Goal: Find specific page/section: Find specific page/section

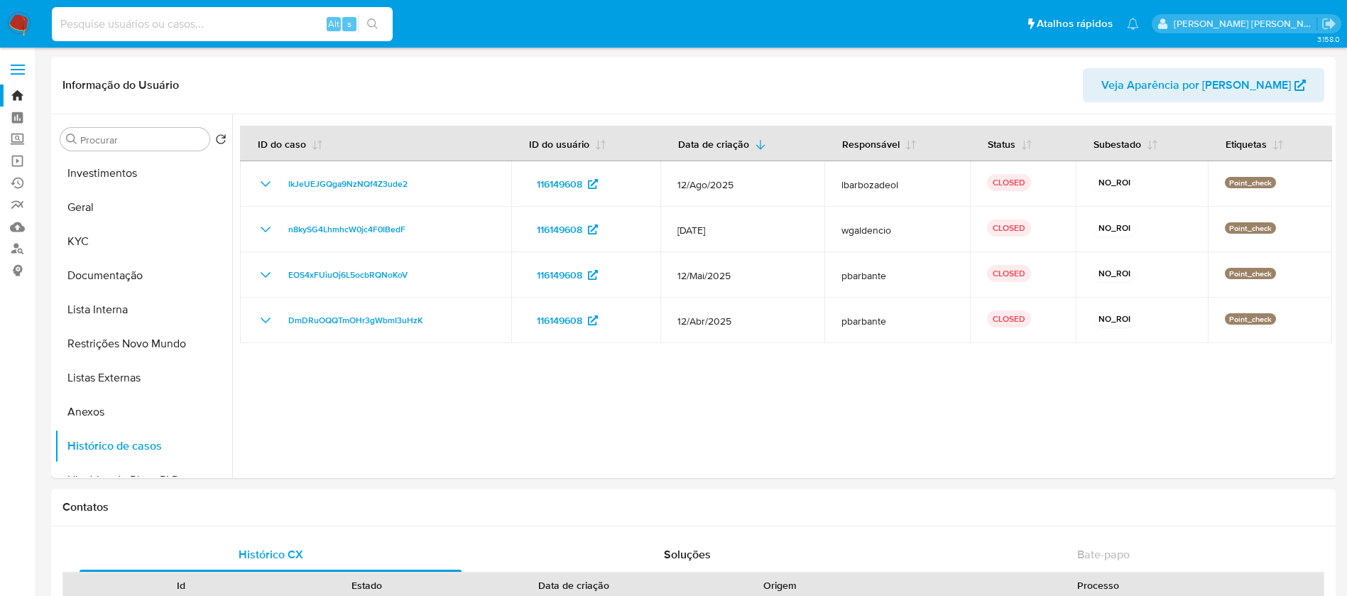
select select "10"
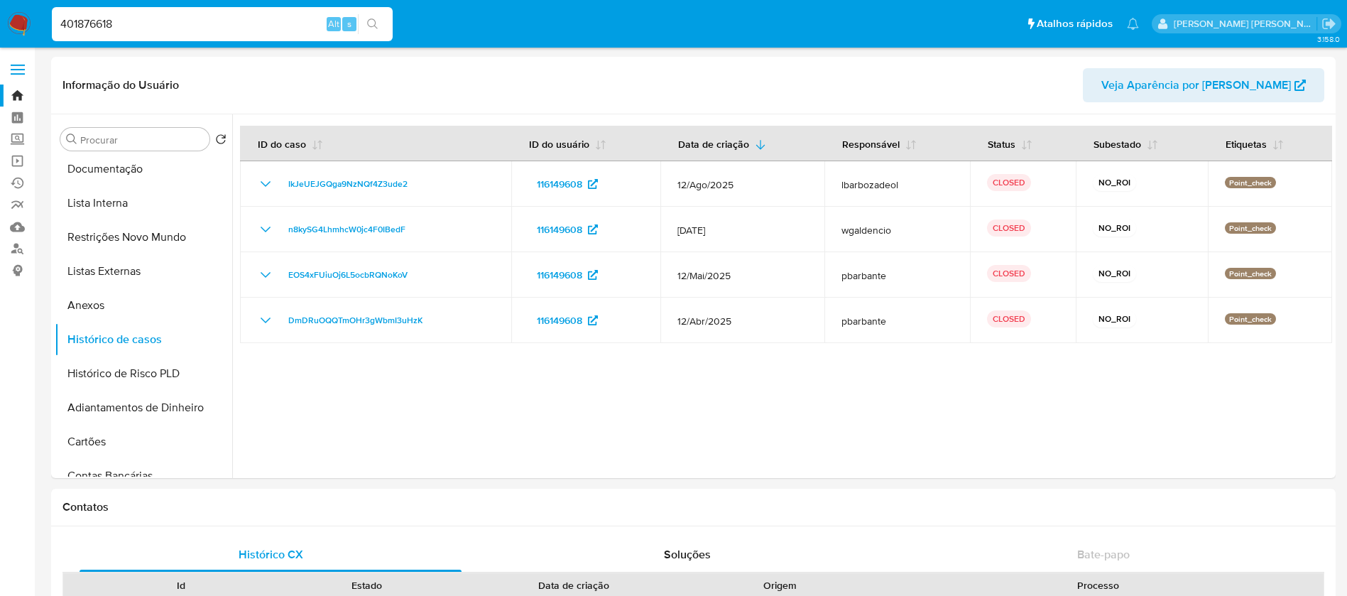
type input "401876618"
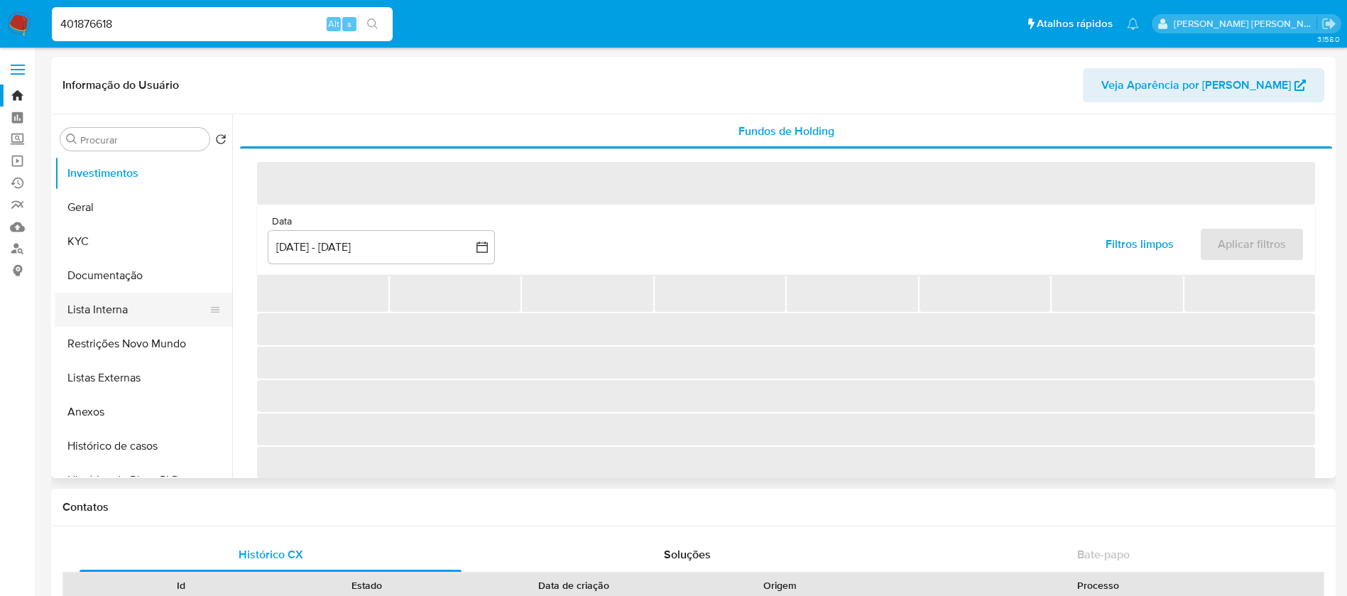
select select "10"
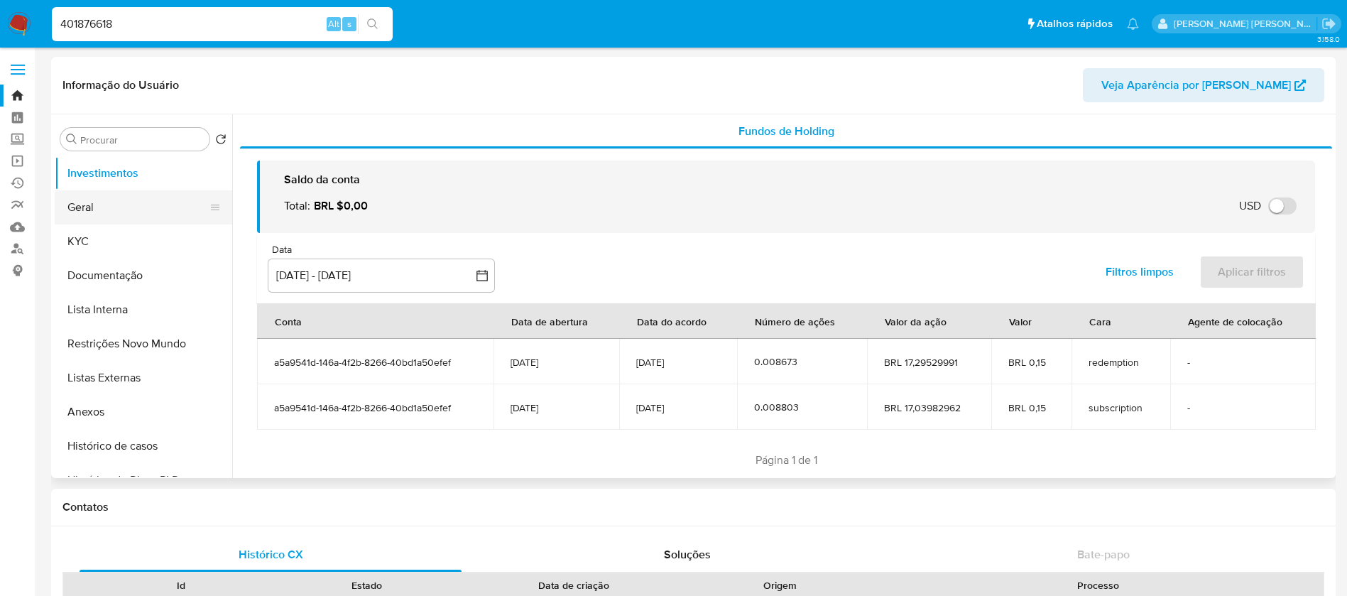
click at [104, 207] on button "Geral" at bounding box center [138, 207] width 166 height 34
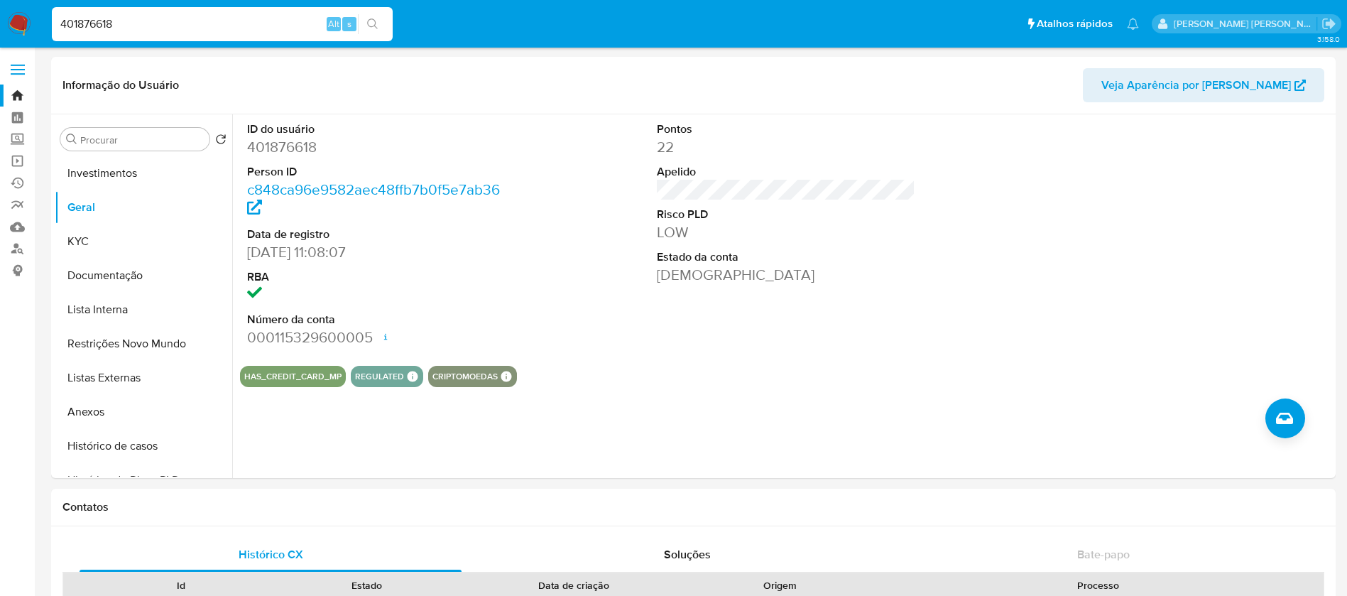
click at [209, 8] on div "401876618 Alt s" at bounding box center [222, 24] width 341 height 34
click at [192, 21] on input "401876618" at bounding box center [222, 24] width 341 height 18
paste input "35660445"
type input "435660445"
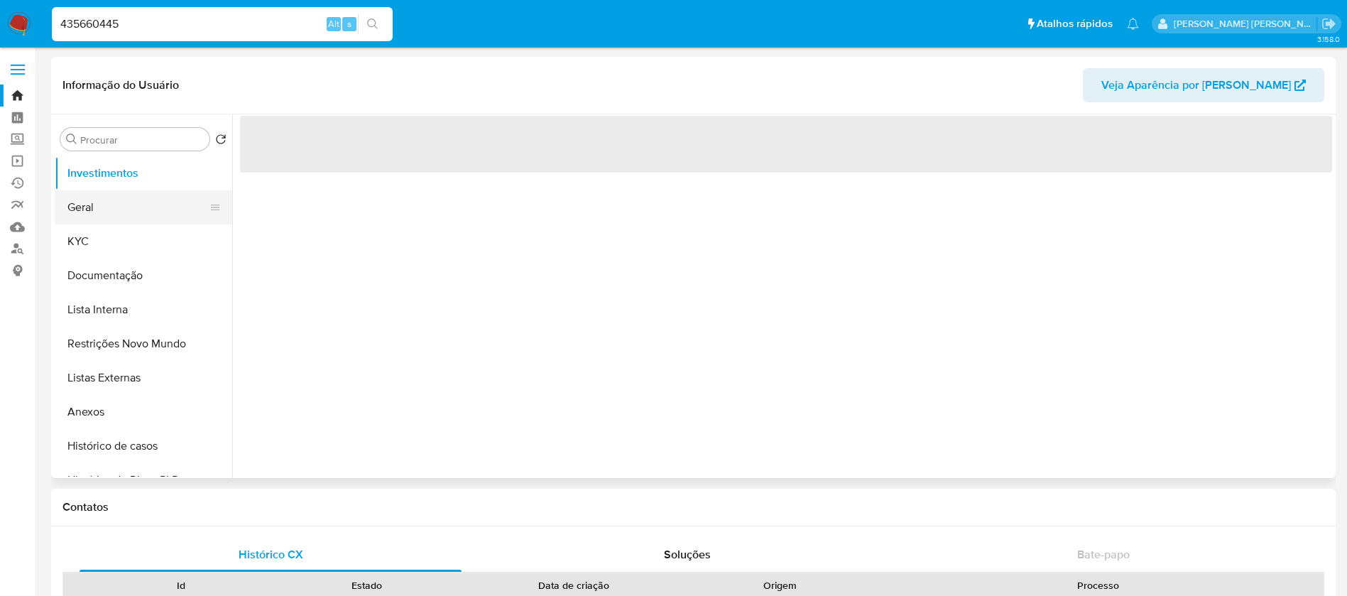
click at [87, 207] on button "Geral" at bounding box center [138, 207] width 166 height 34
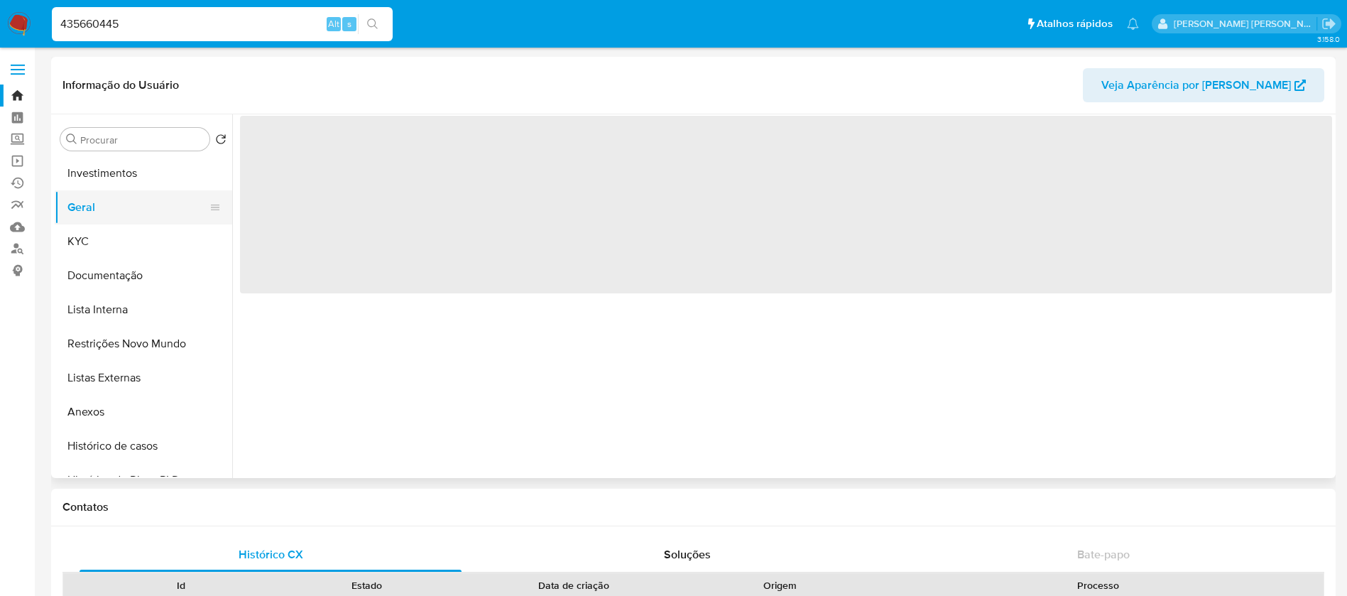
select select "10"
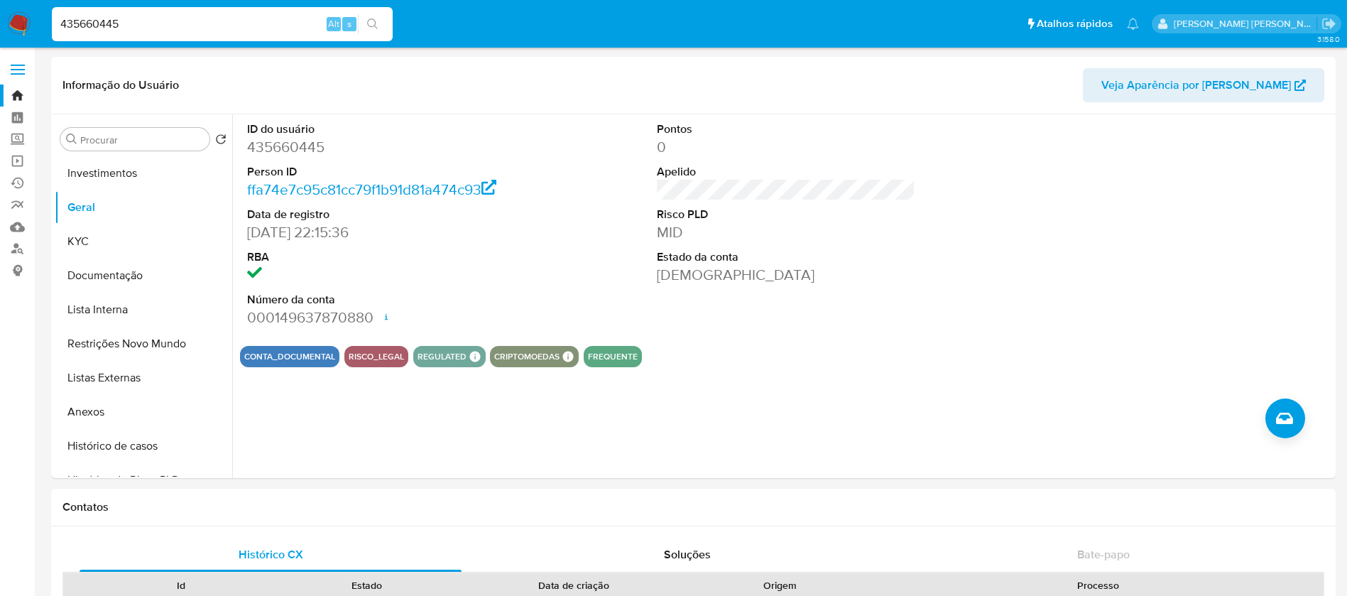
click at [165, 34] on div "435660445 Alt s" at bounding box center [222, 24] width 341 height 34
click at [163, 28] on input "435660445" at bounding box center [222, 24] width 341 height 18
paste input "216893092"
type input "216893092"
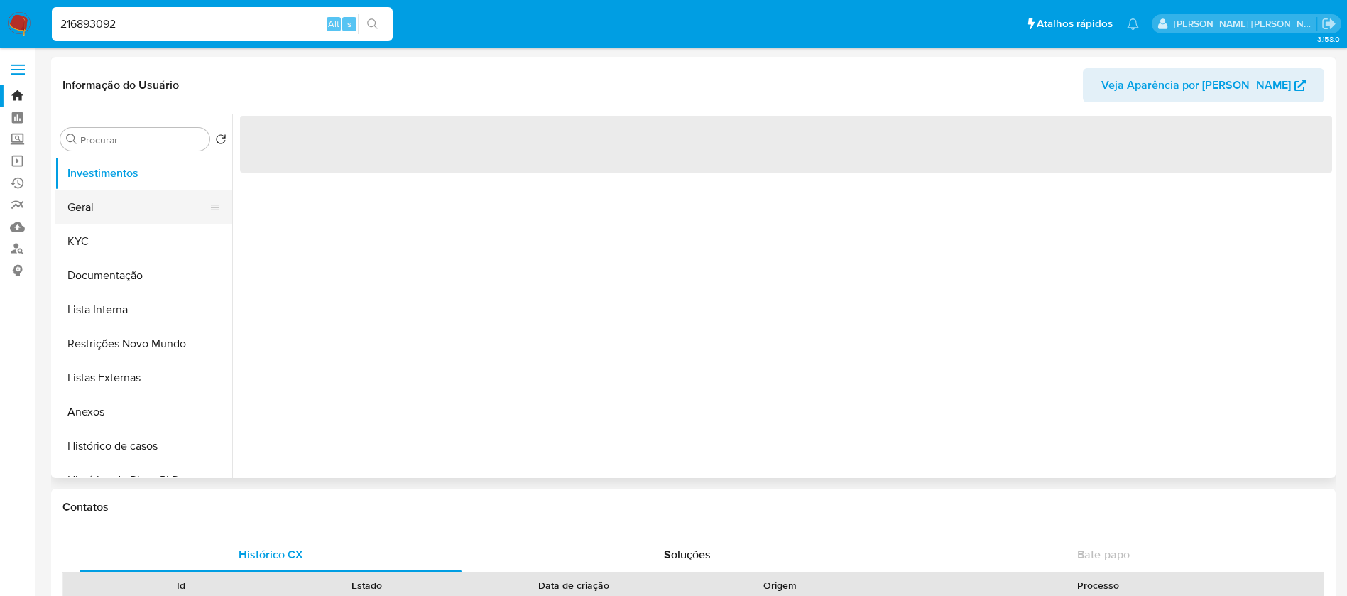
click at [92, 204] on button "Geral" at bounding box center [138, 207] width 166 height 34
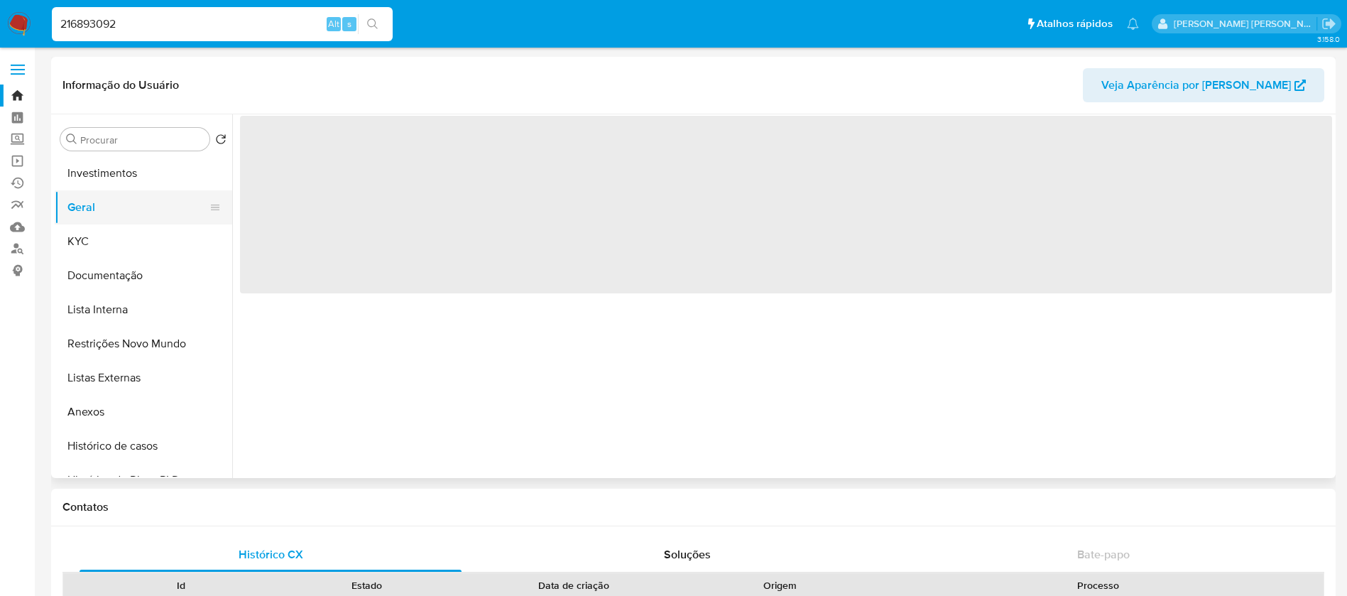
select select "10"
click at [89, 206] on button "Geral" at bounding box center [138, 207] width 166 height 34
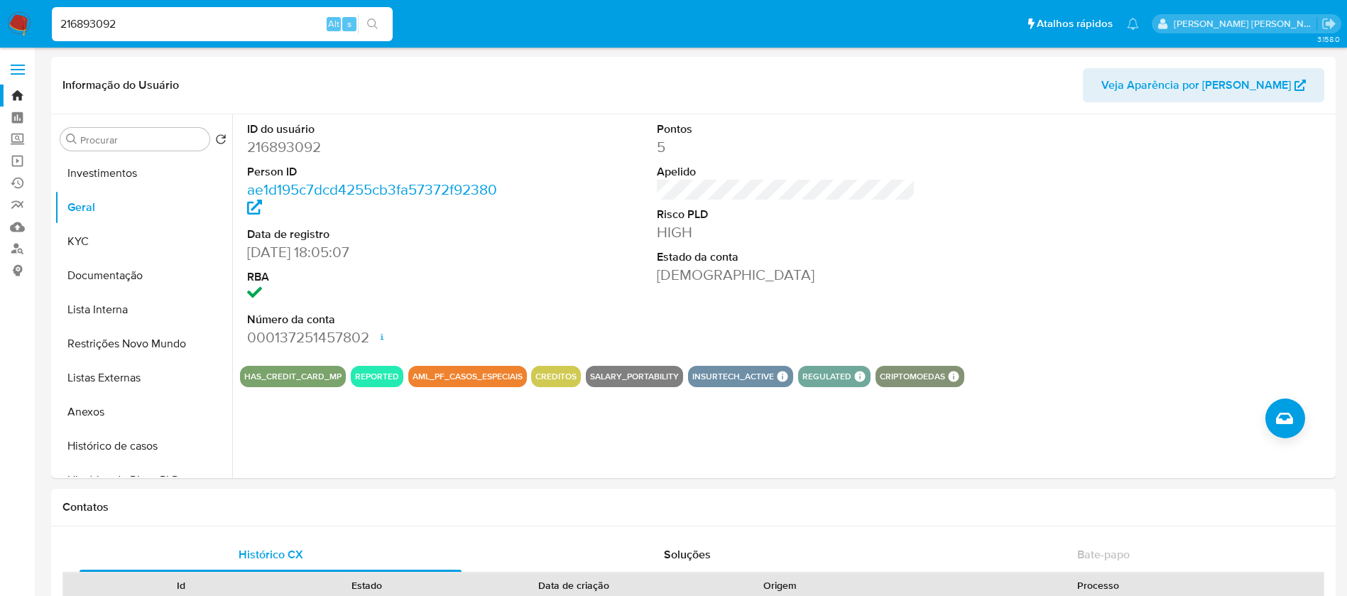
click at [219, 23] on input "216893092" at bounding box center [222, 24] width 341 height 18
paste input "490716296"
type input "490716296"
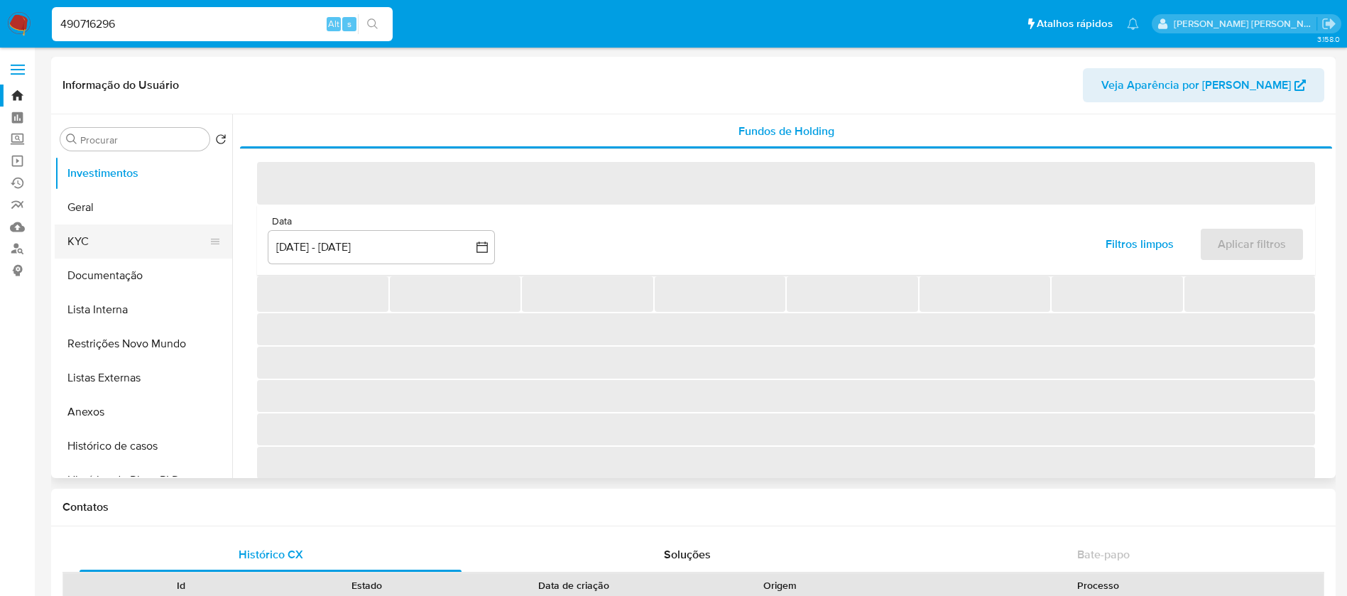
select select "10"
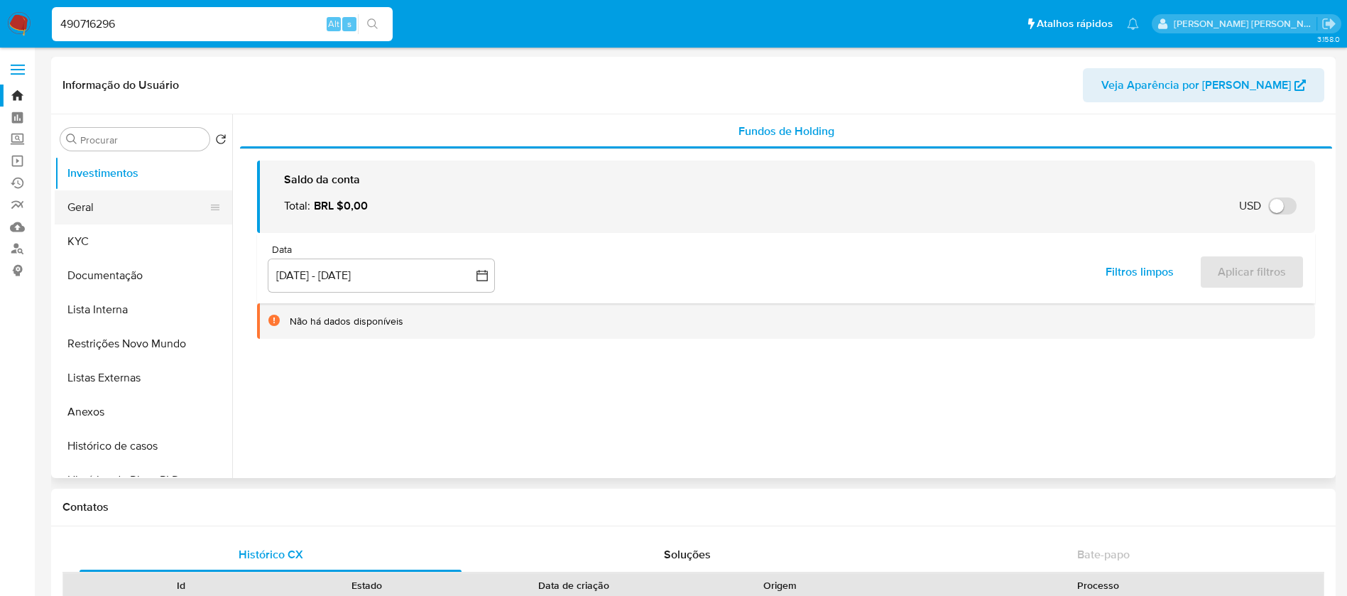
click at [108, 205] on button "Geral" at bounding box center [138, 207] width 166 height 34
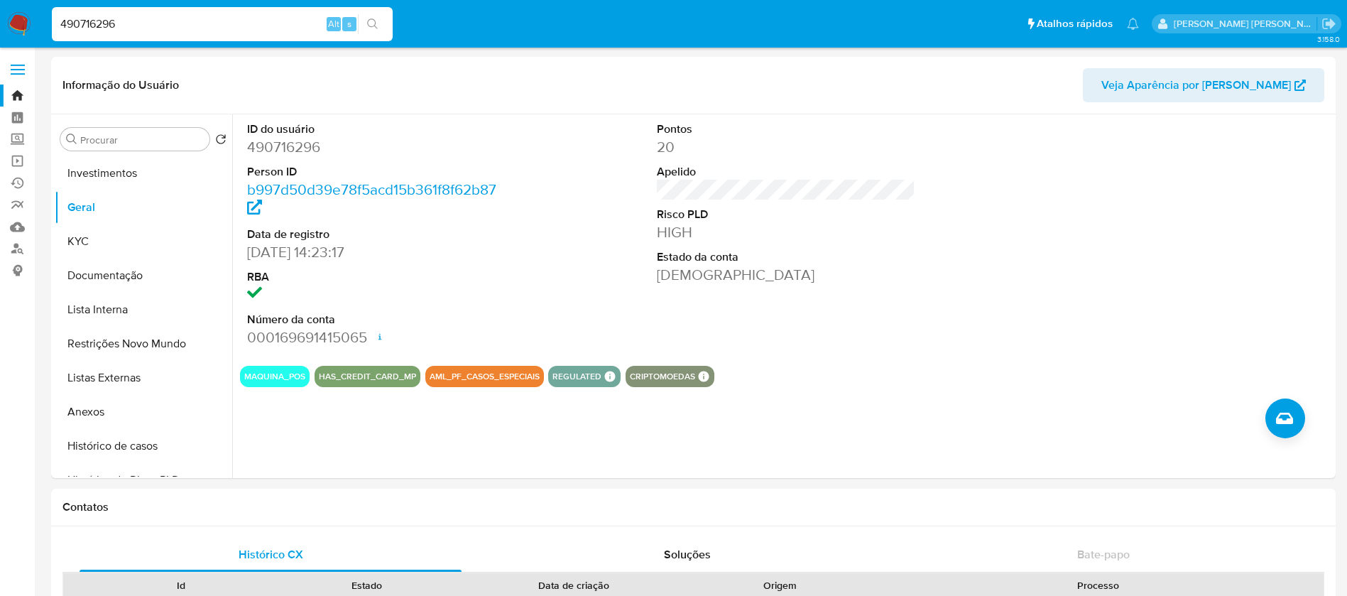
click at [197, 24] on input "490716296" at bounding box center [222, 24] width 341 height 18
paste input "09375858"
type input "409375858"
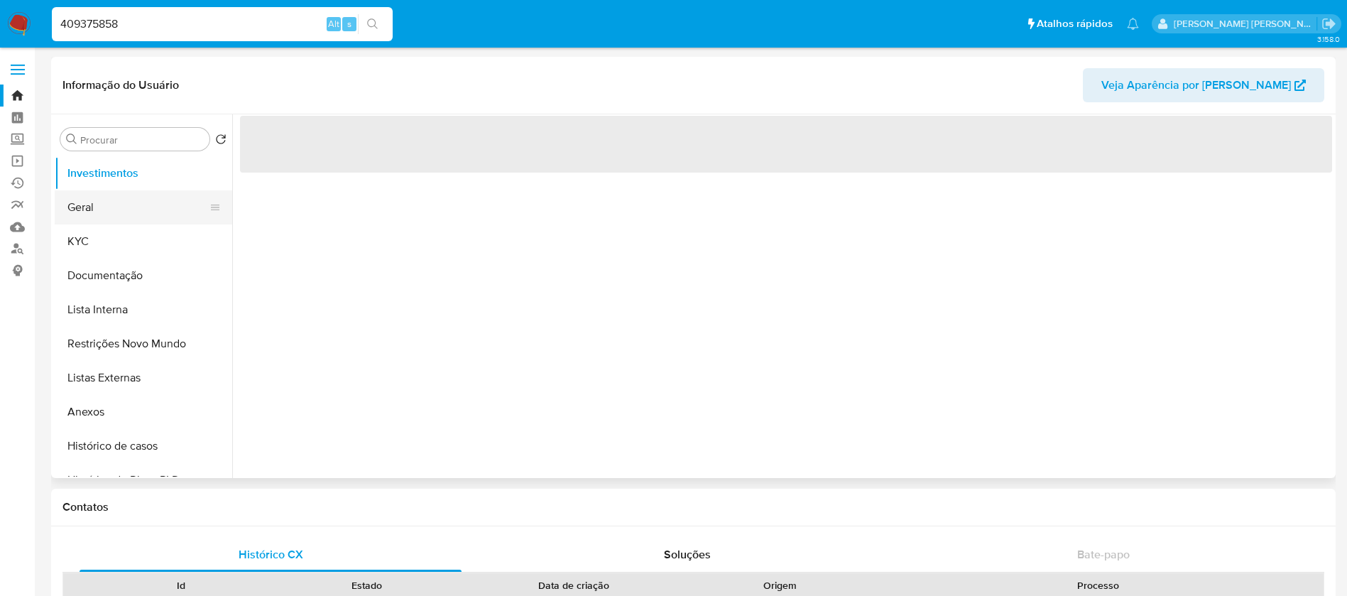
click at [91, 212] on button "Geral" at bounding box center [138, 207] width 166 height 34
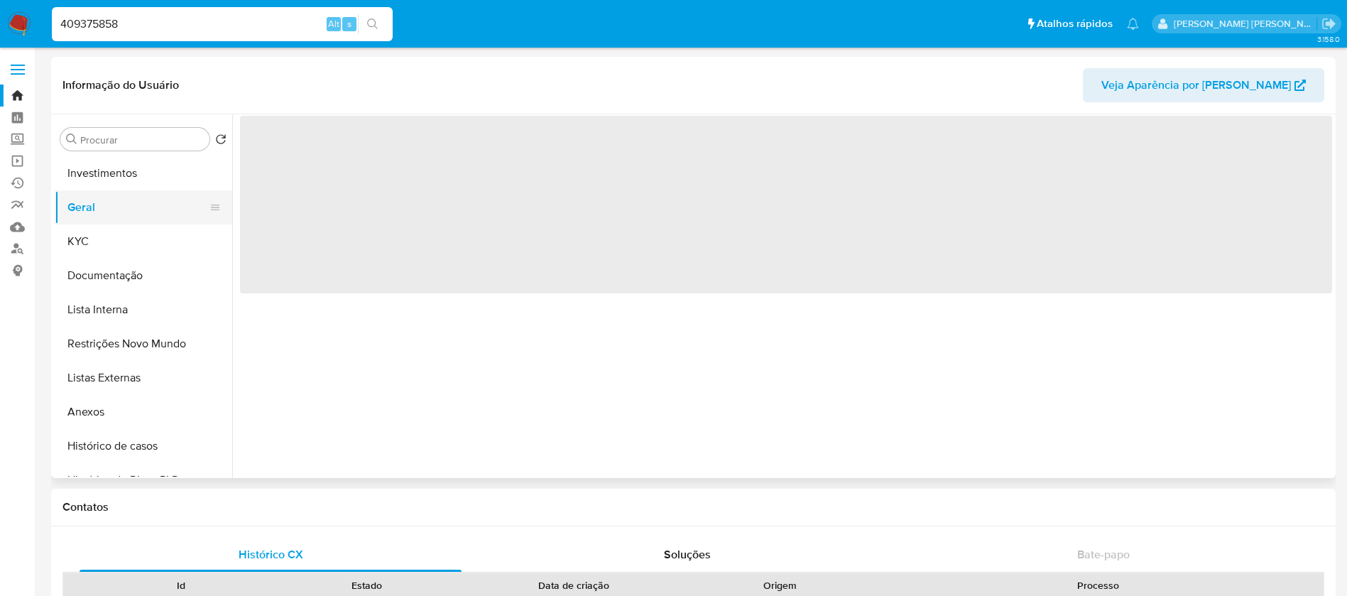
select select "10"
click at [90, 207] on button "Geral" at bounding box center [138, 207] width 166 height 34
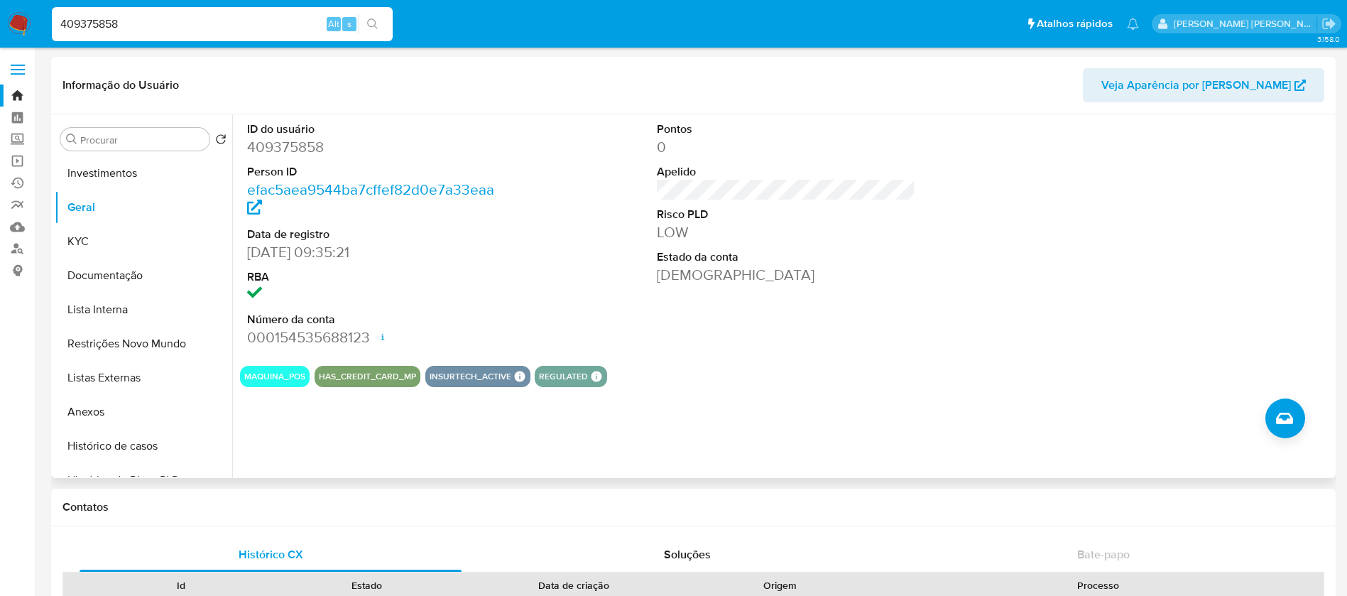
click at [271, 374] on button "MAQUINA_POS" at bounding box center [274, 377] width 61 height 6
click at [181, 21] on input "409375858" at bounding box center [222, 24] width 341 height 18
paste input "37913479"
type input "379134798"
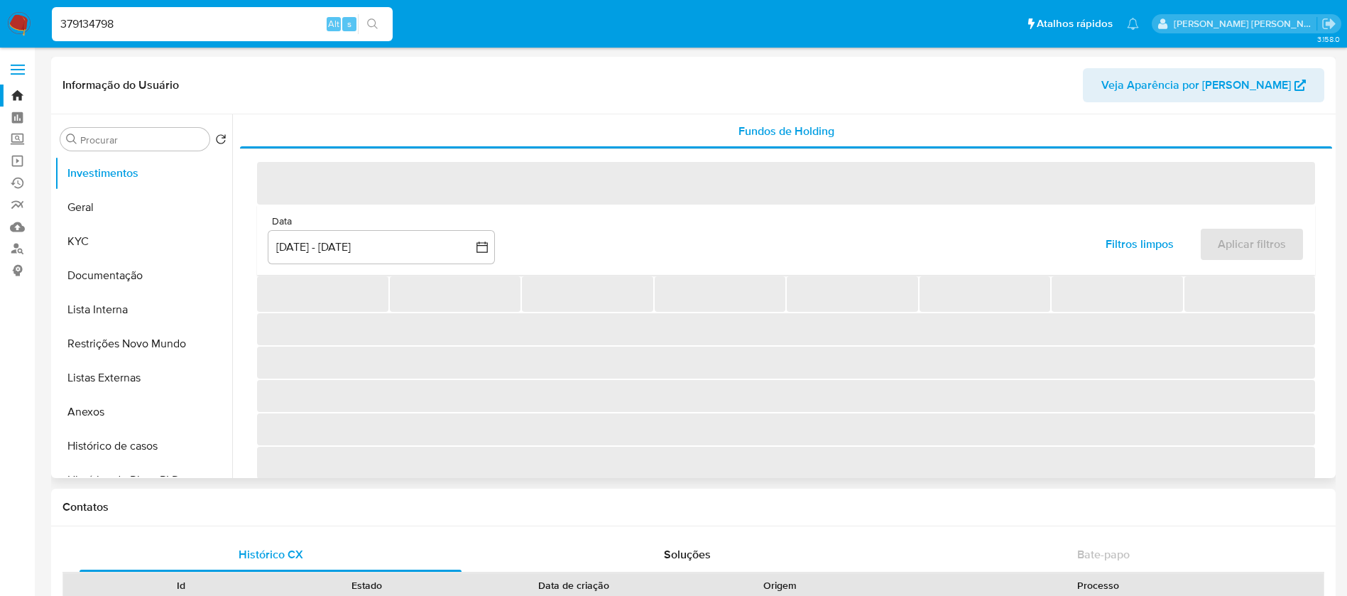
select select "10"
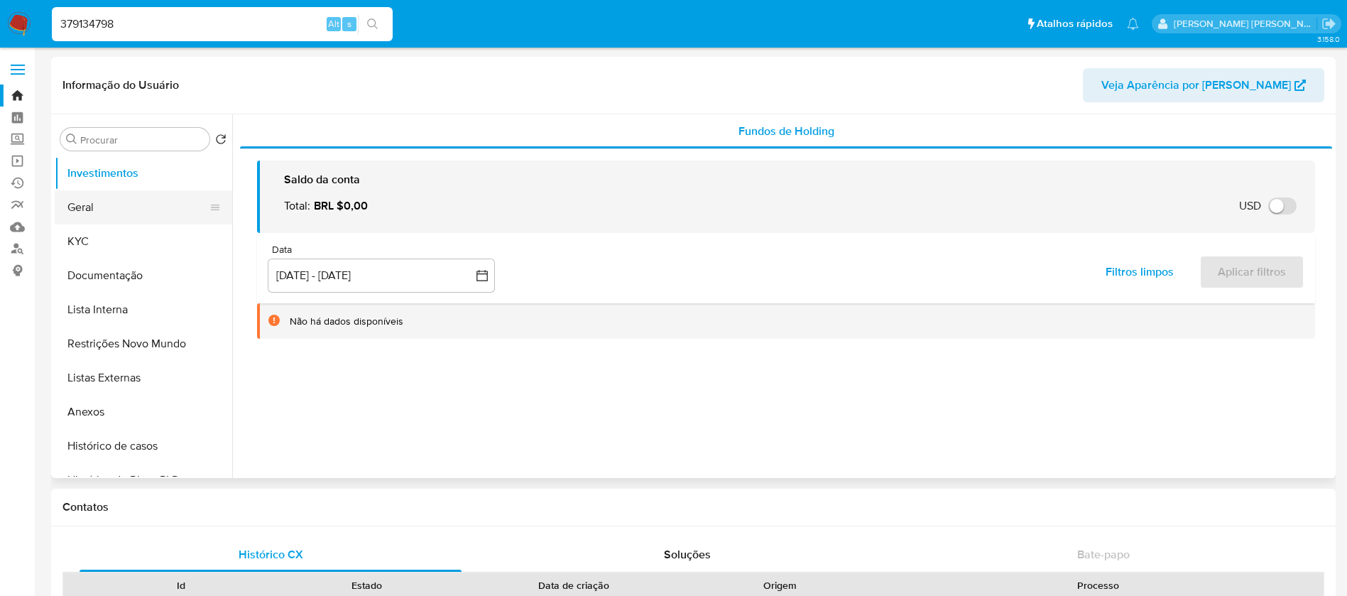
click at [94, 205] on button "Geral" at bounding box center [138, 207] width 166 height 34
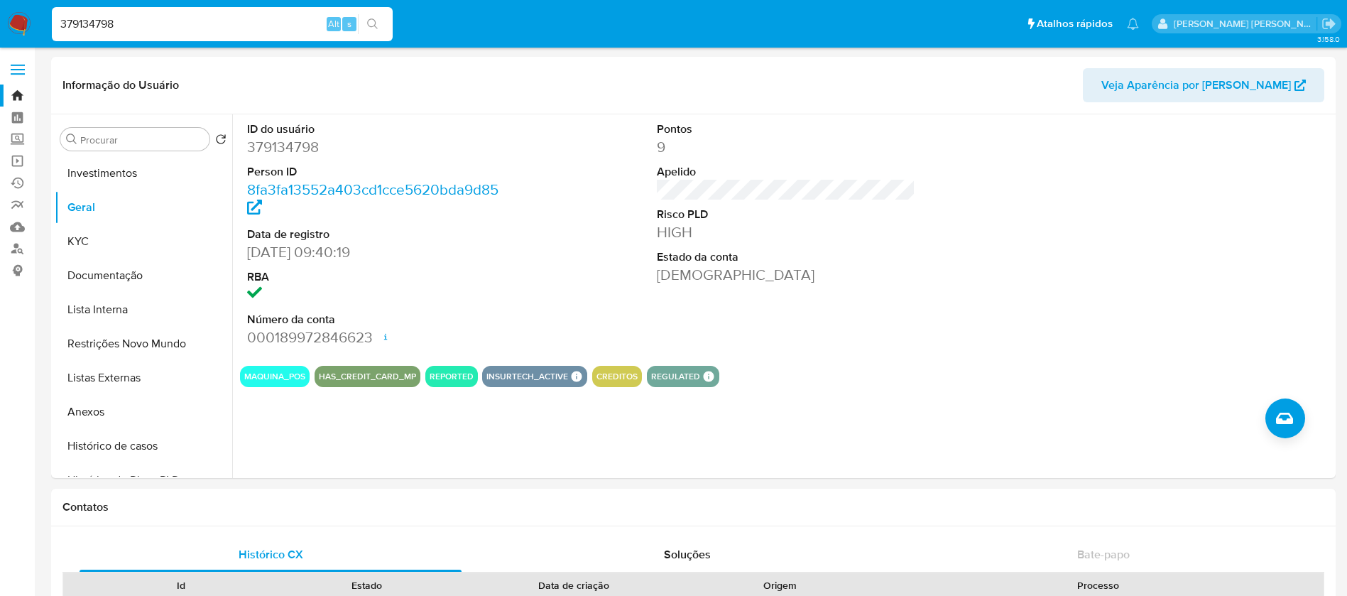
click at [206, 28] on input "379134798" at bounding box center [222, 24] width 341 height 18
paste input "56269642330"
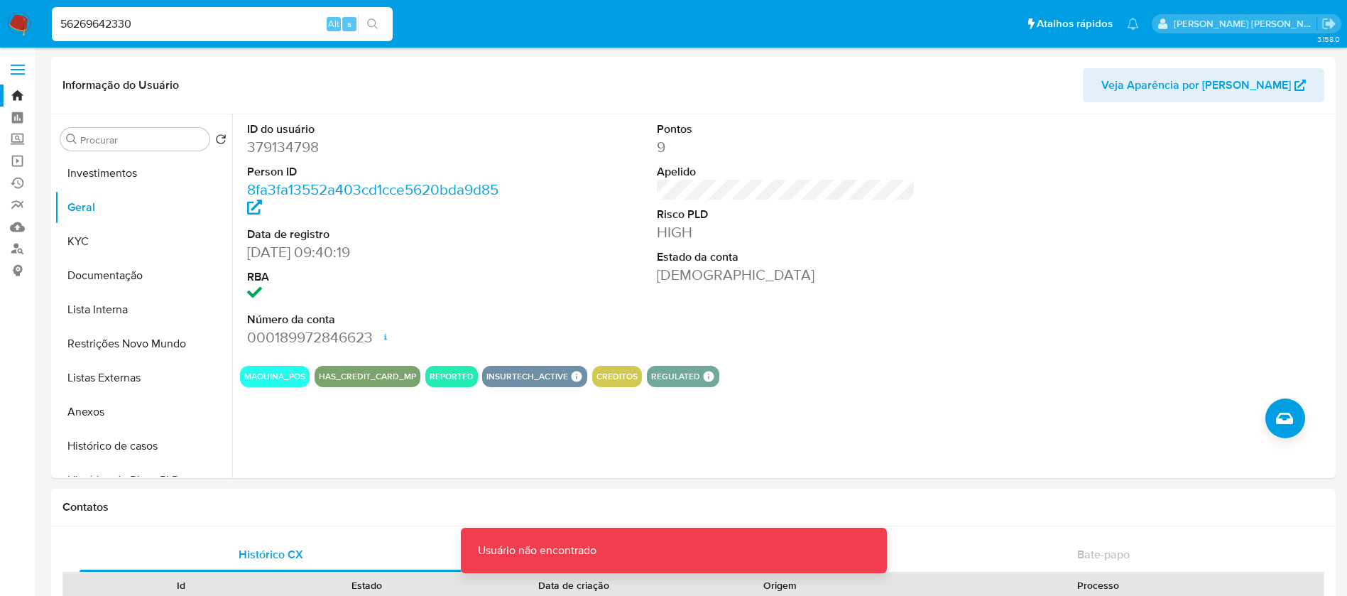
click at [182, 19] on input "56269642330" at bounding box center [222, 24] width 341 height 18
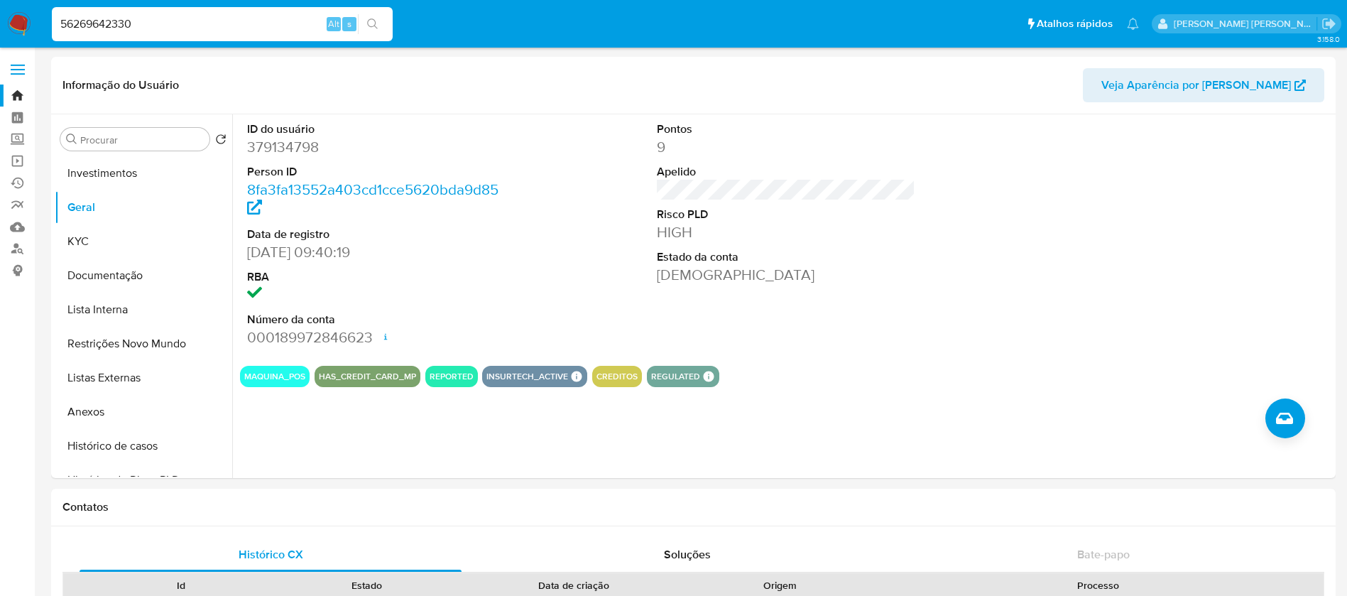
click at [162, 16] on input "56269642330" at bounding box center [222, 24] width 341 height 18
click at [173, 24] on input "56269642330" at bounding box center [222, 24] width 341 height 18
paste input "154531943"
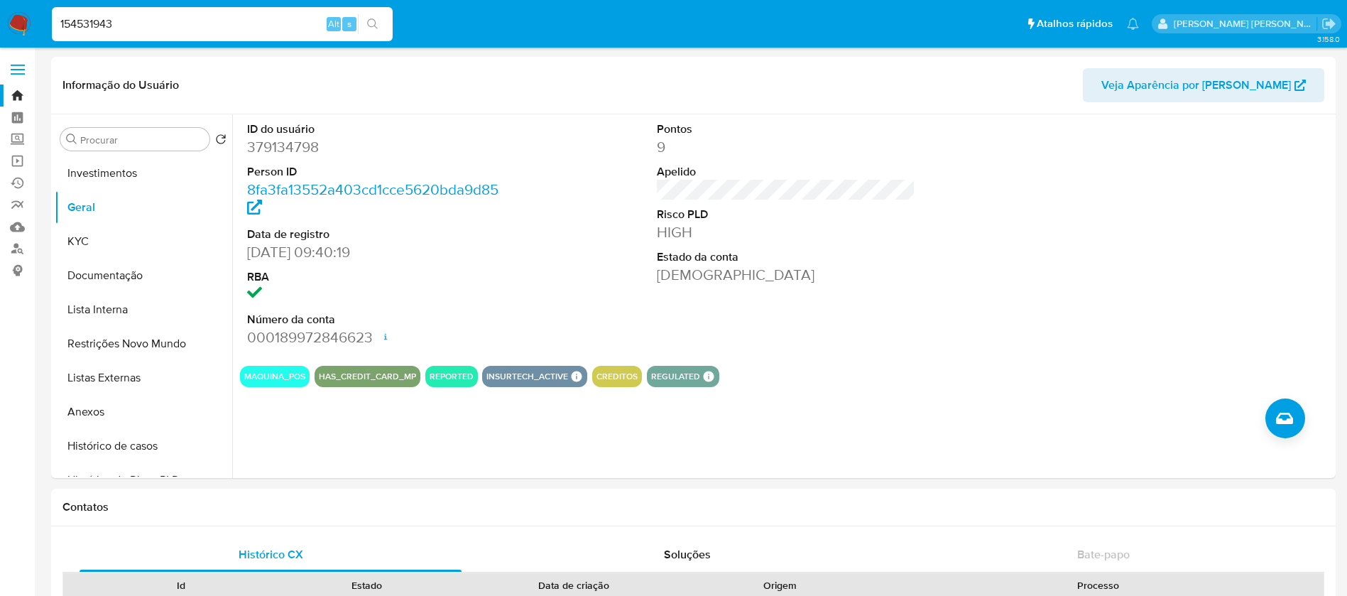
type input "154531943"
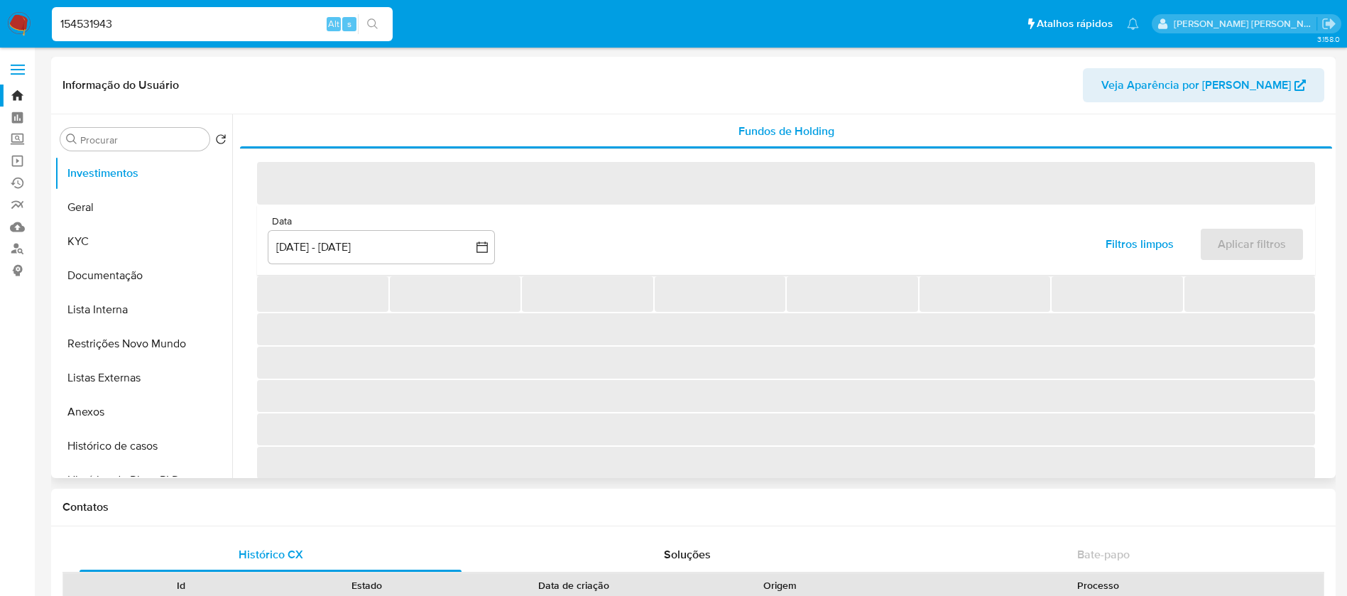
select select "10"
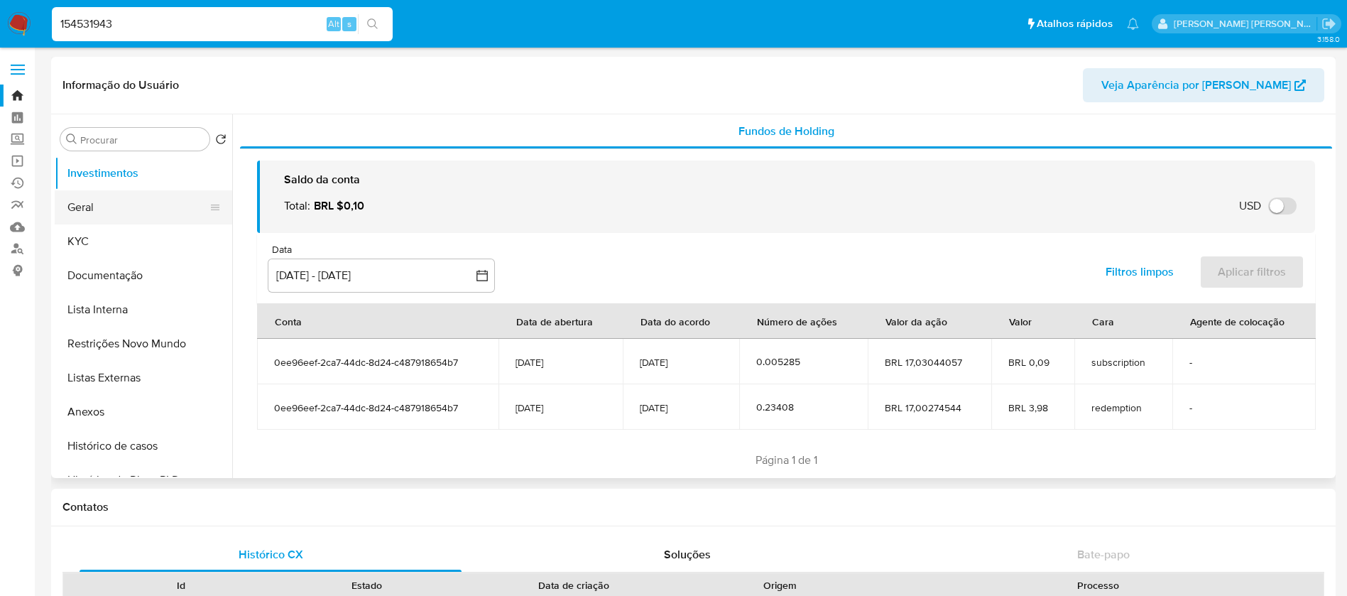
click at [102, 206] on button "Geral" at bounding box center [138, 207] width 166 height 34
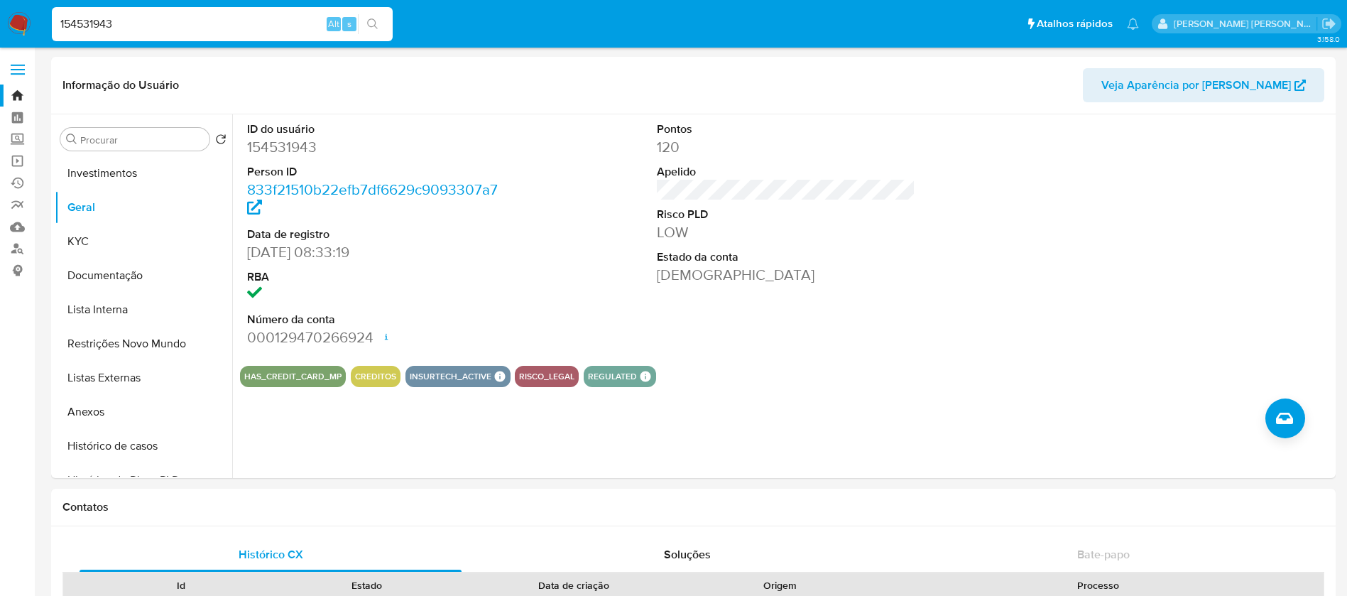
click at [187, 20] on input "154531943" at bounding box center [222, 24] width 341 height 18
paste input "75195698"
type input "75195698"
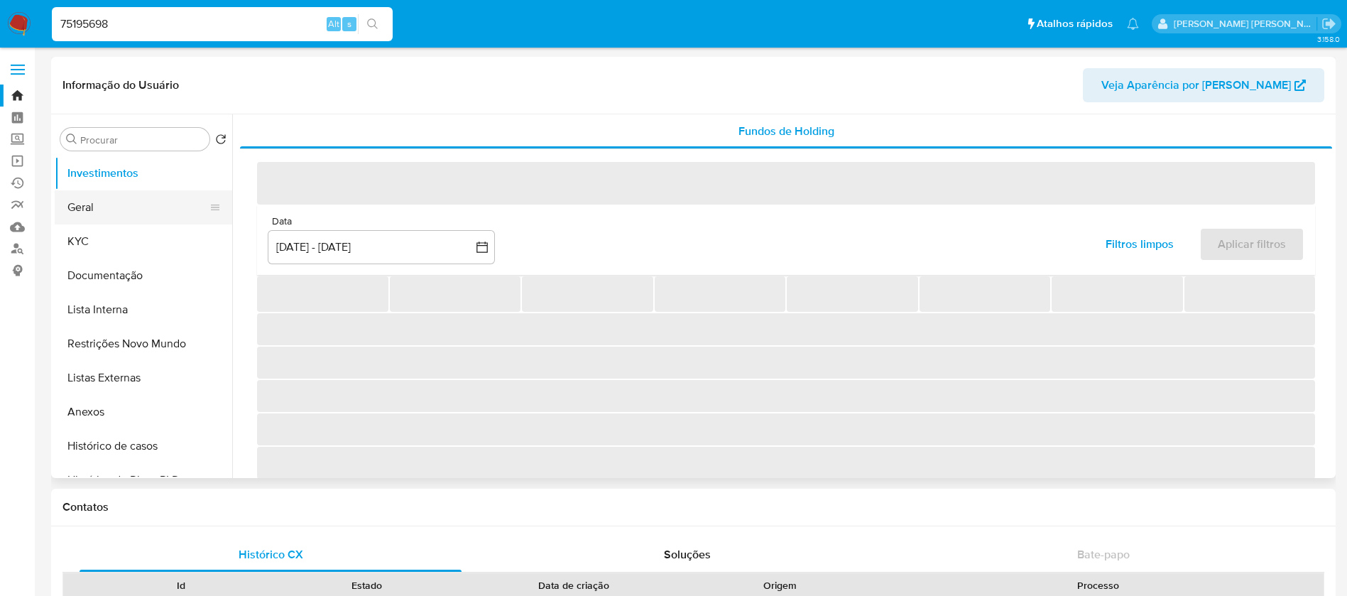
click at [131, 211] on button "Geral" at bounding box center [138, 207] width 166 height 34
select select "10"
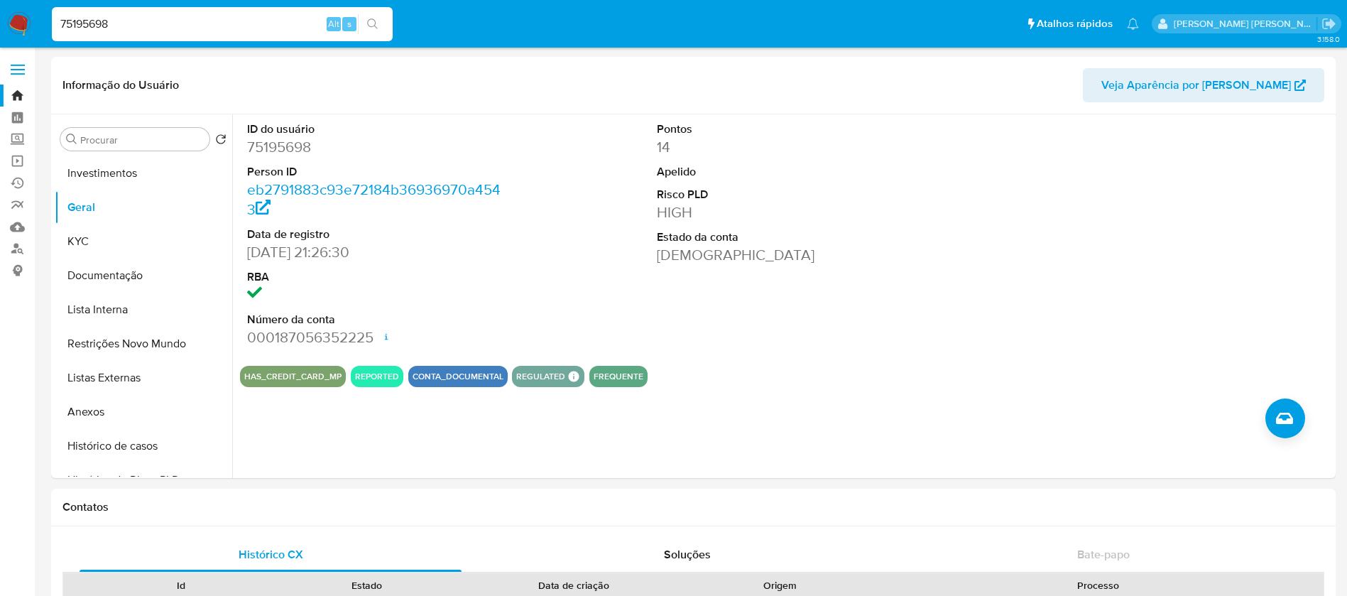
select select "10"
